Goal: Download file/media

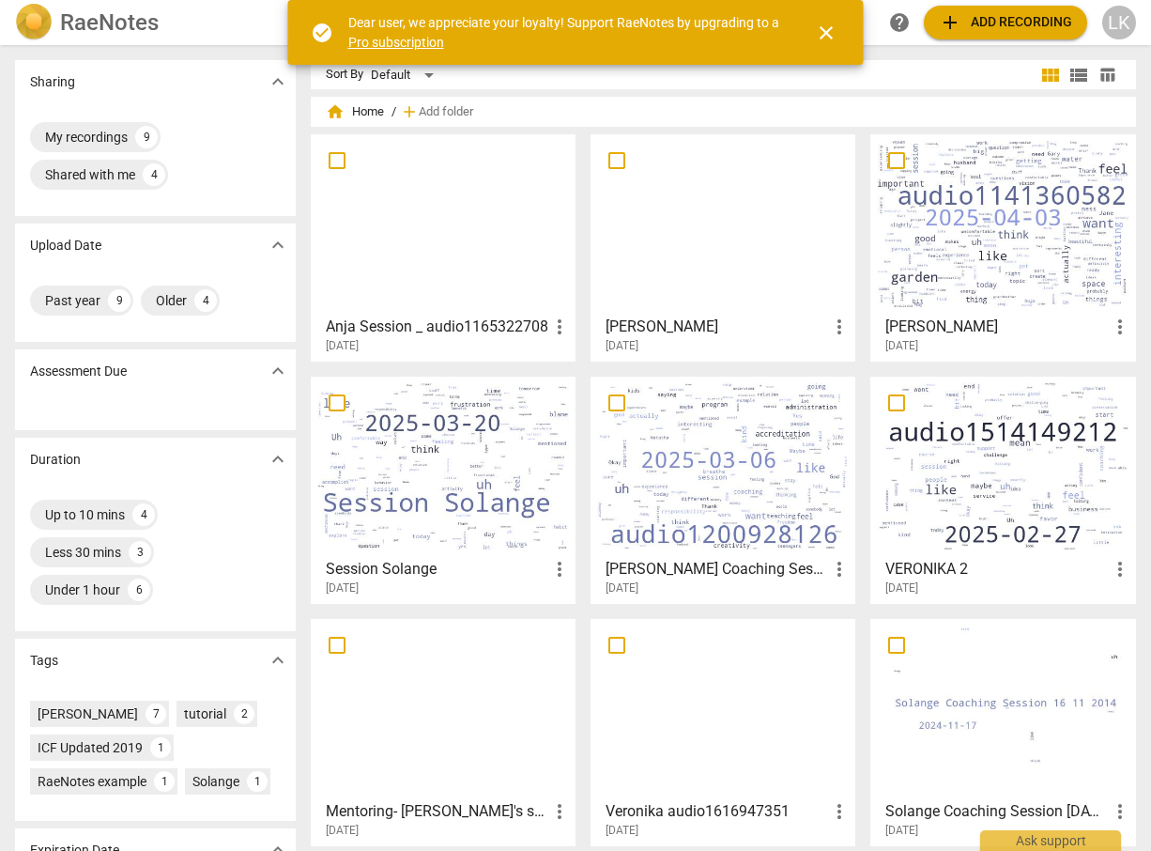
click at [975, 481] on div at bounding box center [1003, 466] width 252 height 166
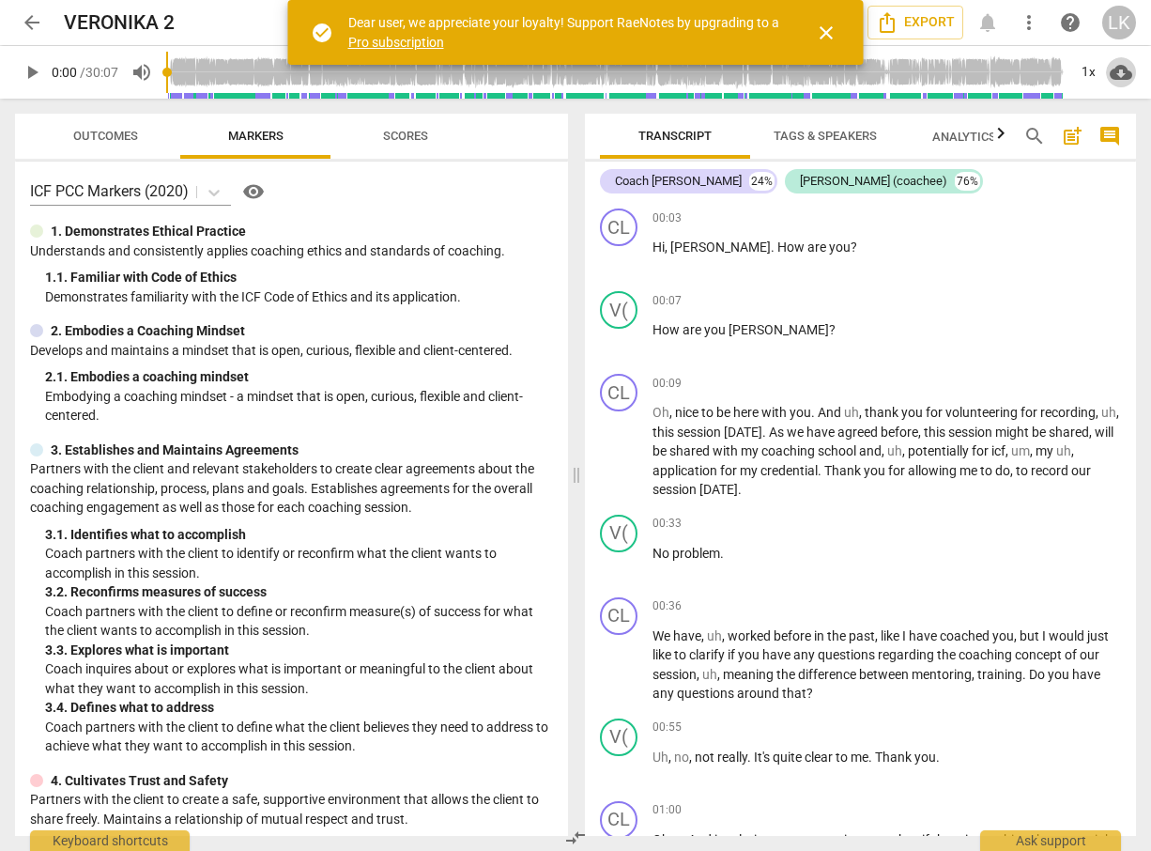
click at [1124, 77] on span "cloud_download" at bounding box center [1121, 72] width 23 height 23
click at [994, 238] on div at bounding box center [575, 425] width 1151 height 851
click at [1026, 18] on span "more_vert" at bounding box center [1029, 22] width 23 height 23
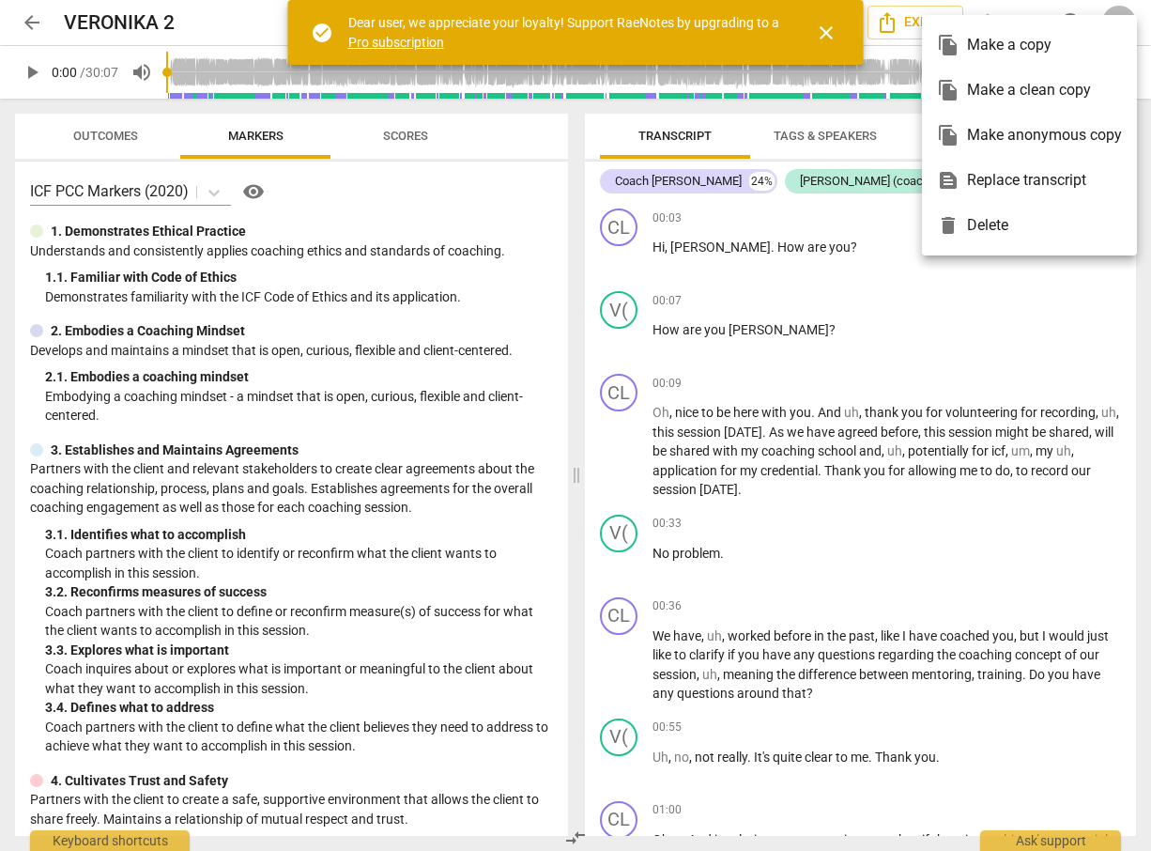
click at [878, 298] on div at bounding box center [575, 425] width 1151 height 851
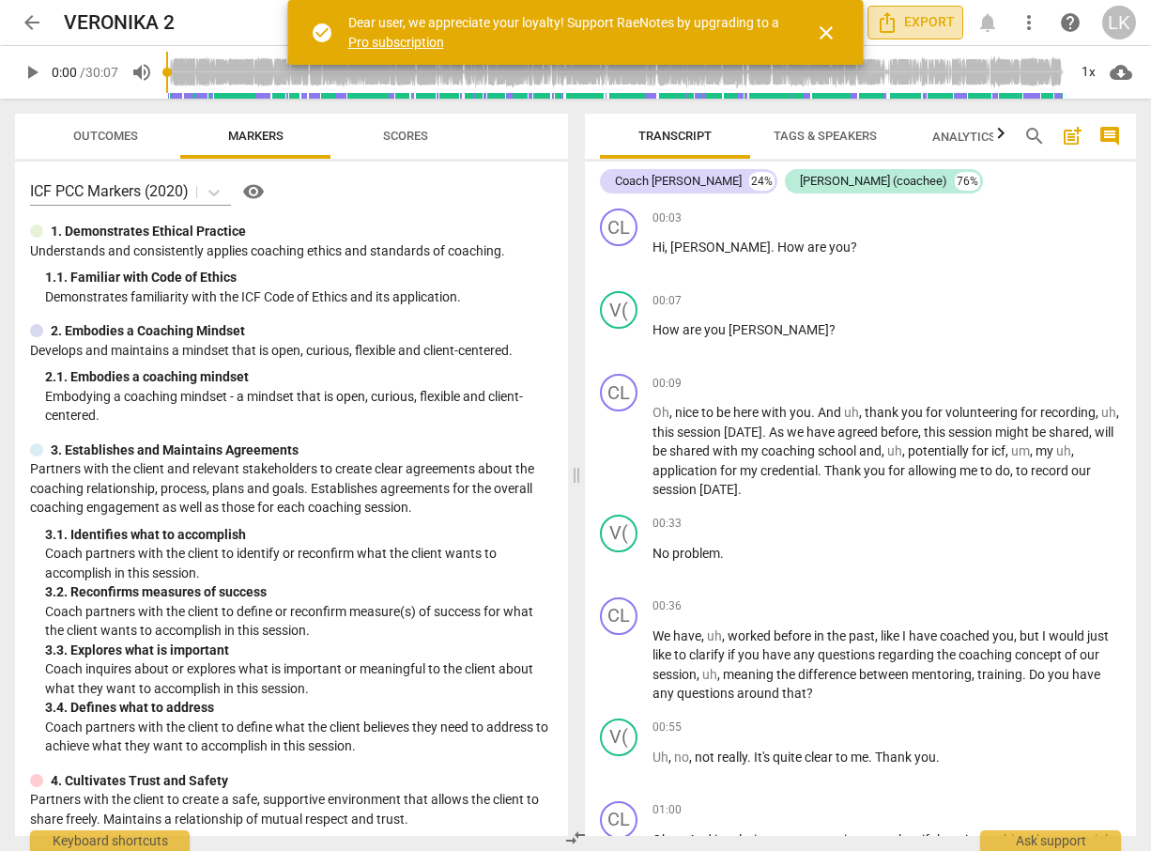
click at [931, 21] on span "Export" at bounding box center [915, 22] width 79 height 23
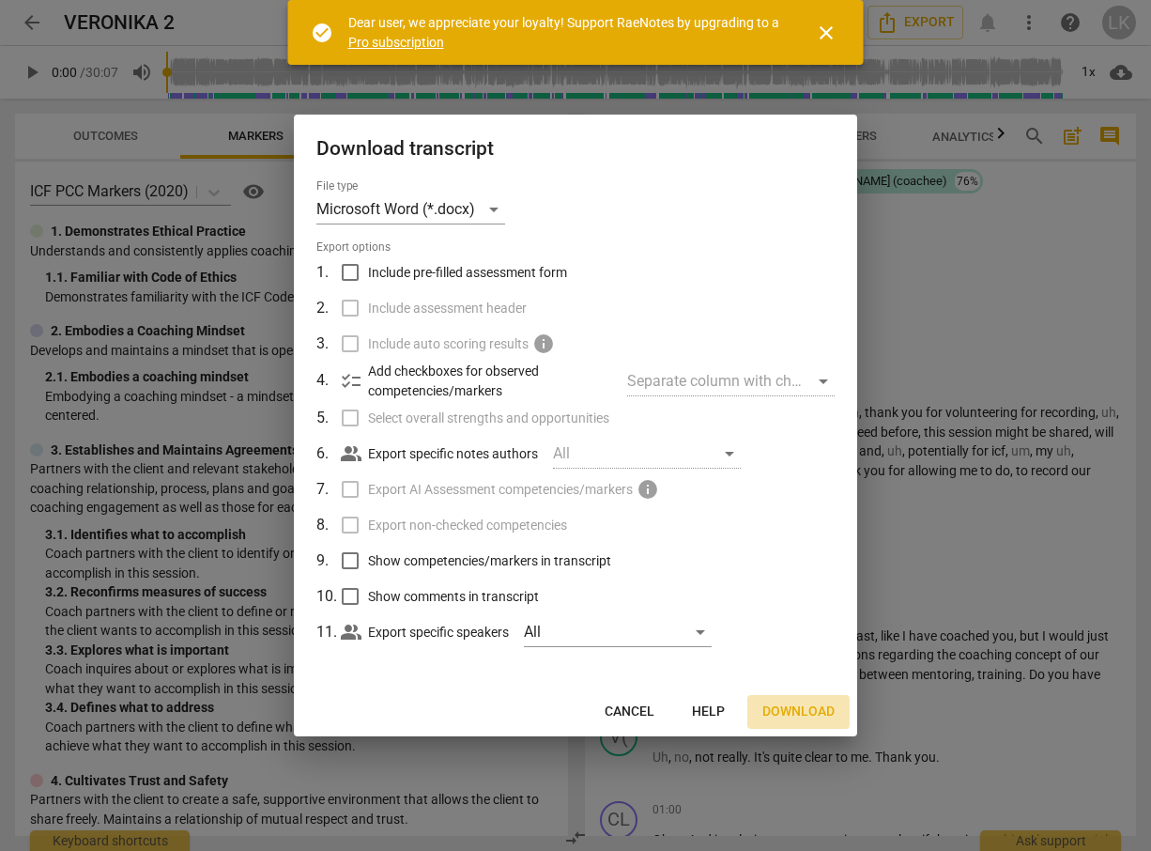
click at [788, 707] on span "Download" at bounding box center [798, 711] width 72 height 19
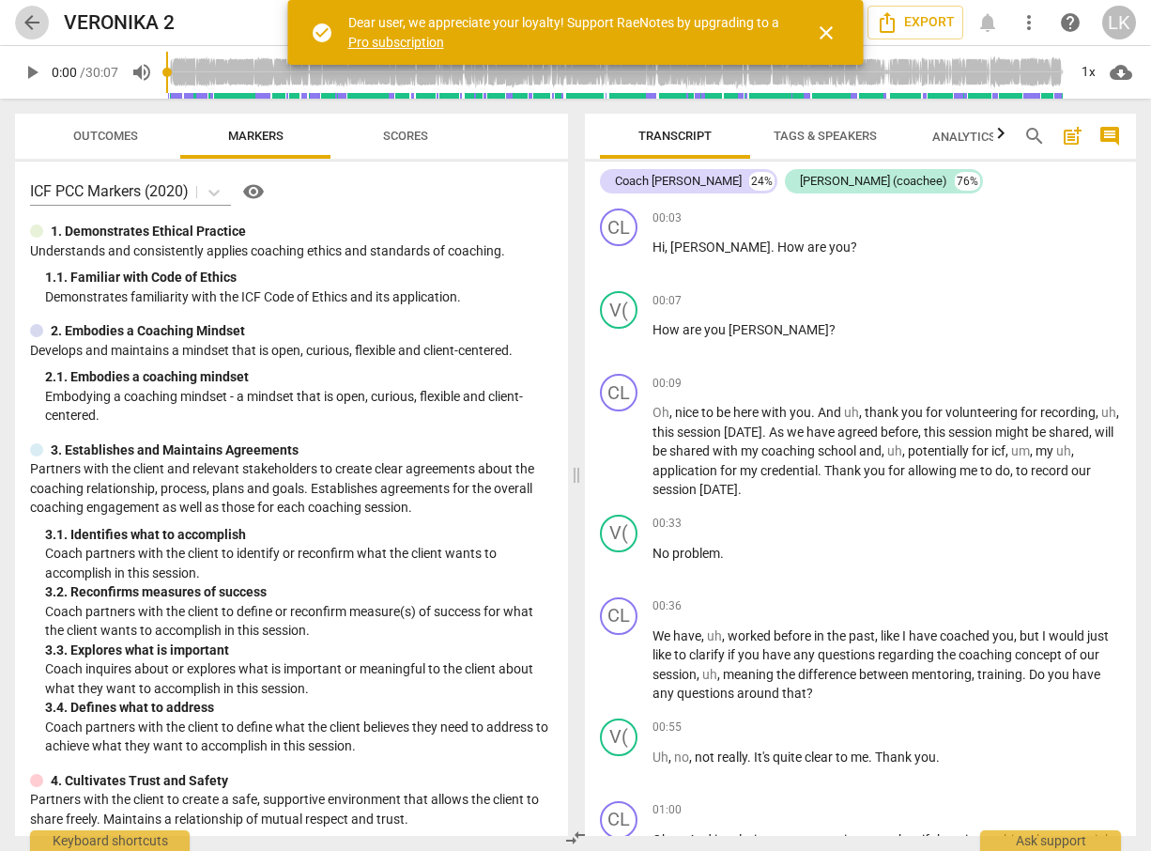
click at [28, 20] on span "arrow_back" at bounding box center [32, 22] width 23 height 23
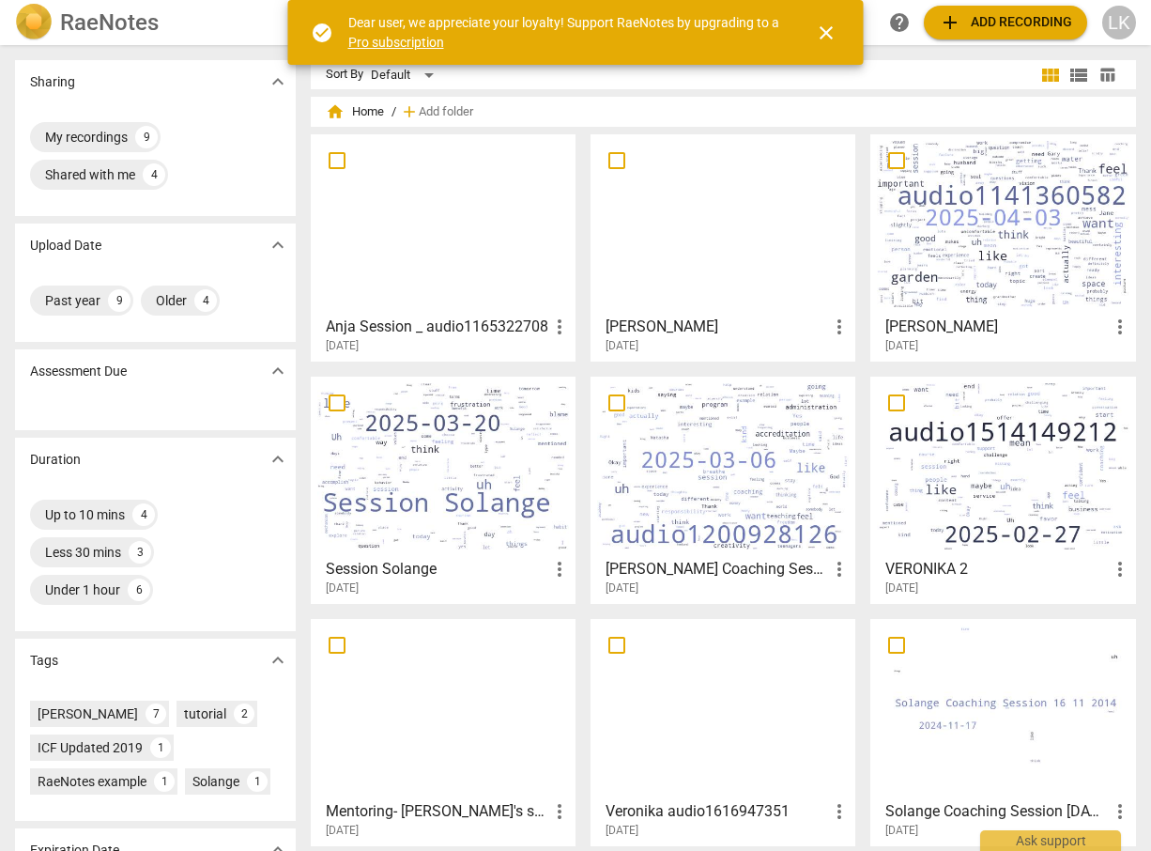
click at [681, 514] on div at bounding box center [723, 466] width 252 height 166
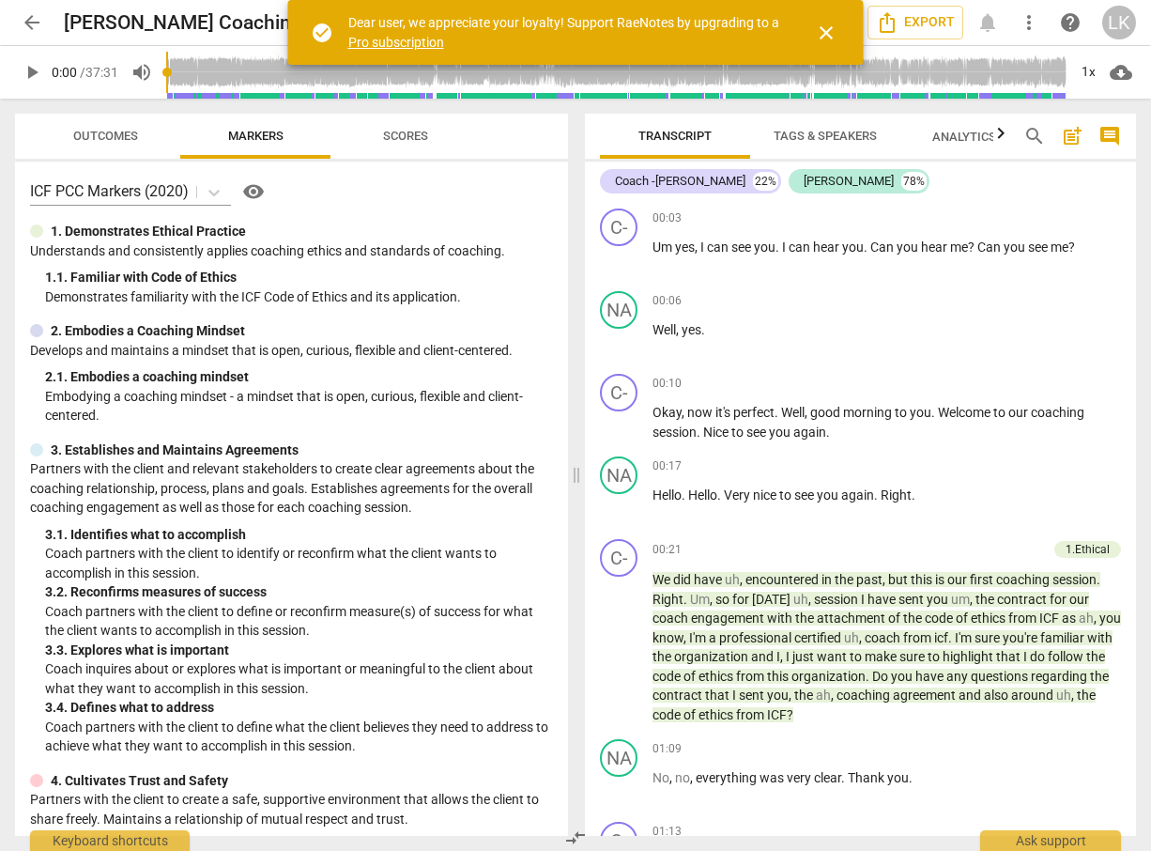
click at [879, 199] on div "Coach -[PERSON_NAME] 22% [PERSON_NAME] 78% C- play_arrow pause 00:03 + Add comp…" at bounding box center [860, 498] width 551 height 674
click at [912, 25] on span "Export" at bounding box center [915, 22] width 79 height 23
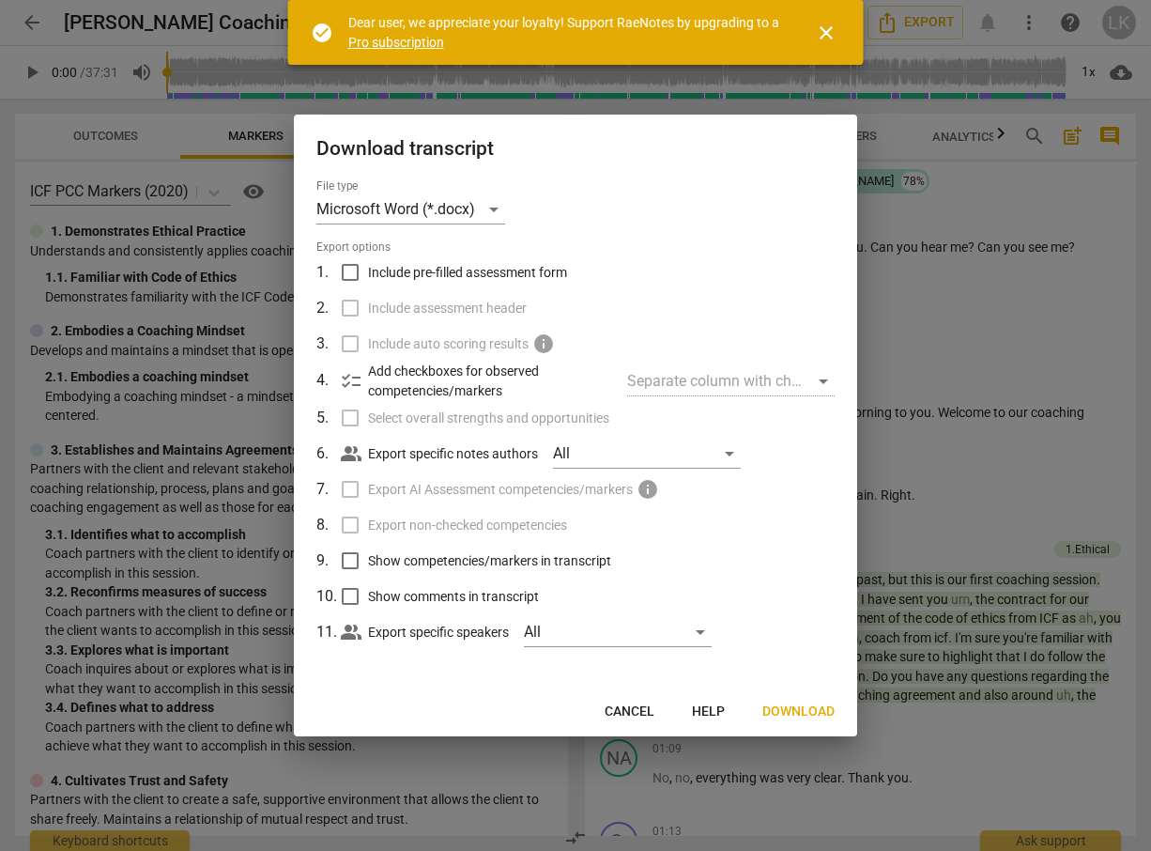
click at [795, 705] on span "Download" at bounding box center [798, 711] width 72 height 19
